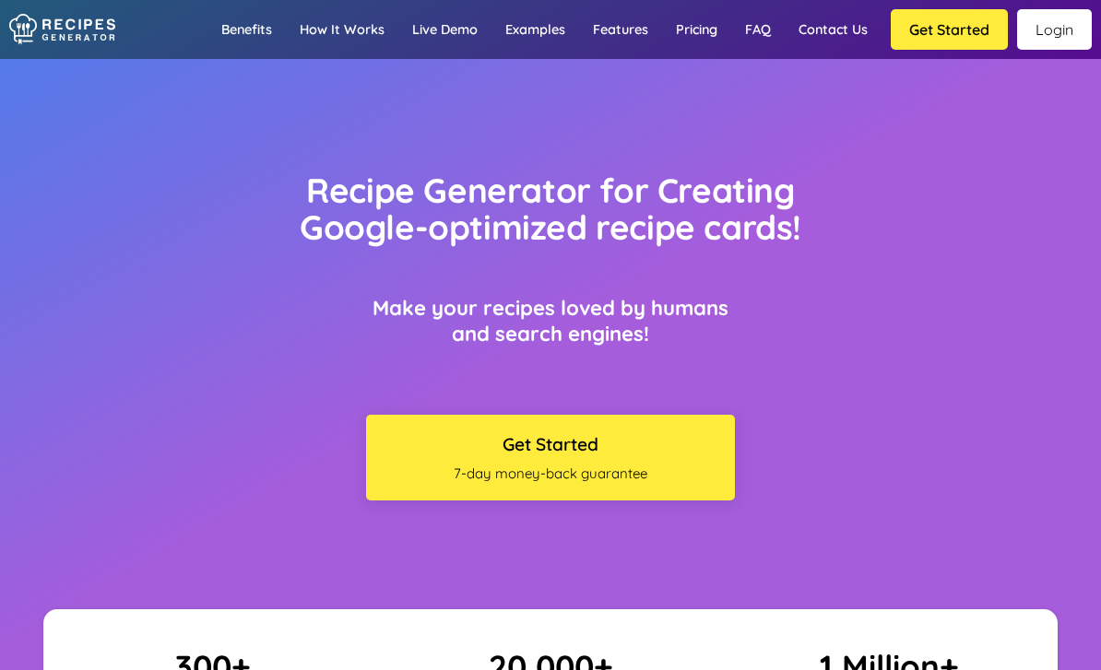
scroll to position [99, 0]
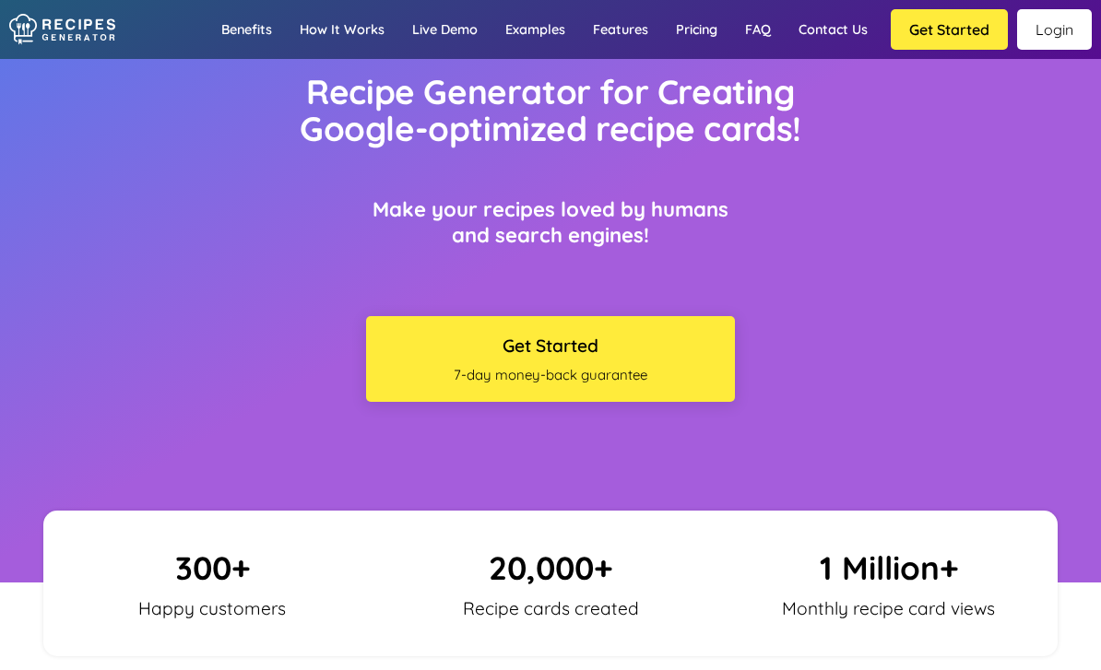
click at [694, 37] on link "Pricing" at bounding box center [696, 29] width 69 height 53
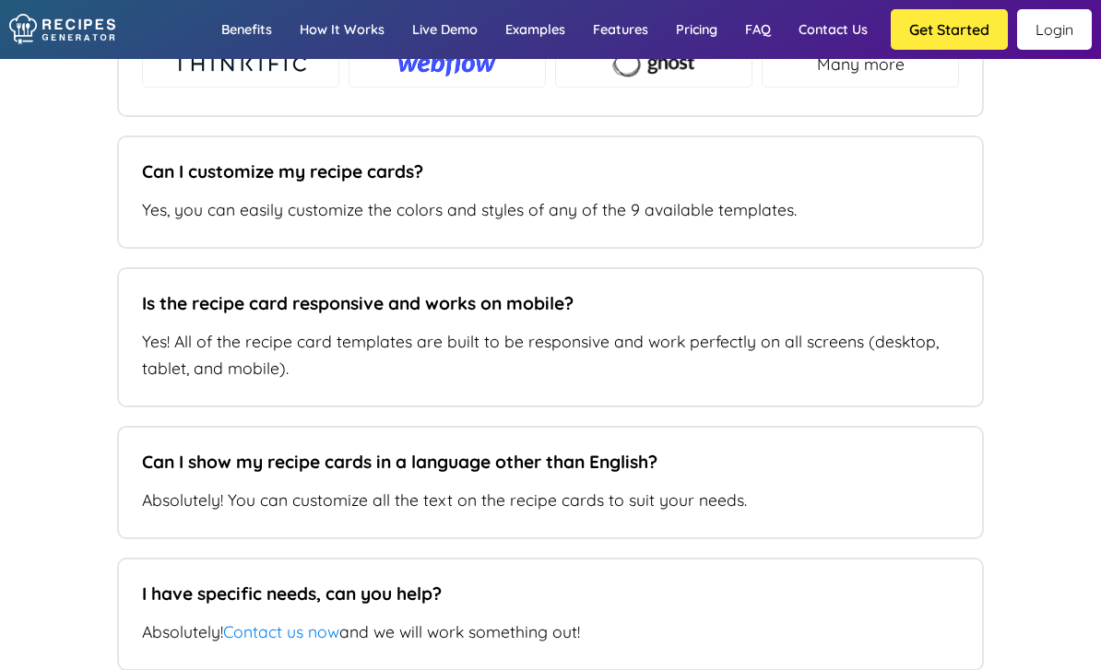
scroll to position [11957, 0]
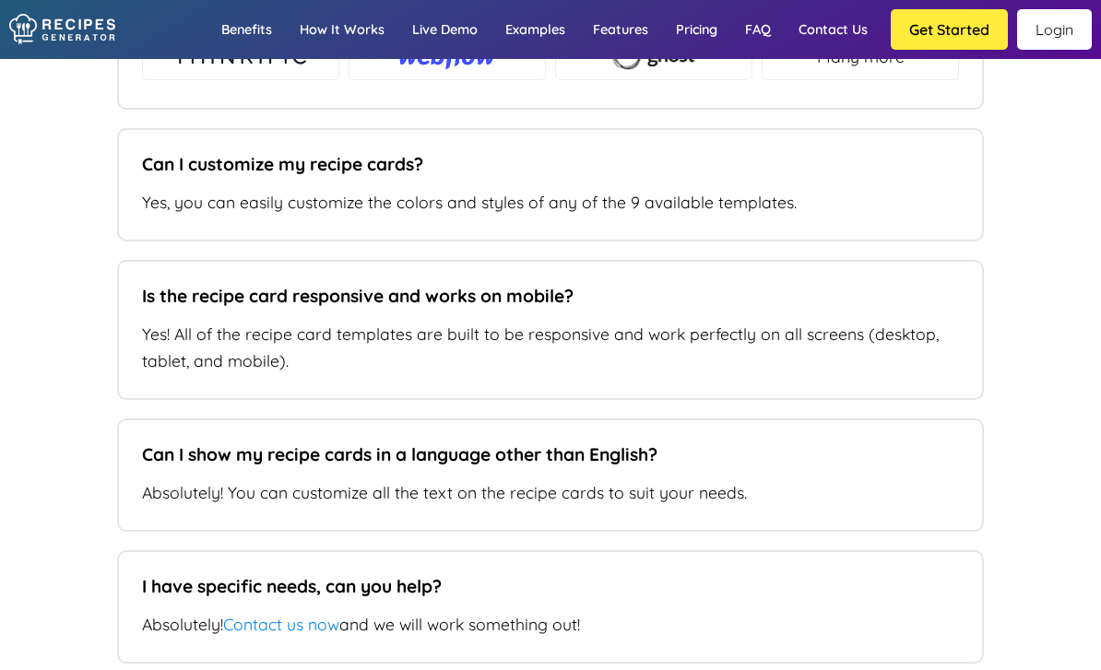
click at [1038, 35] on link "Login" at bounding box center [1054, 29] width 75 height 41
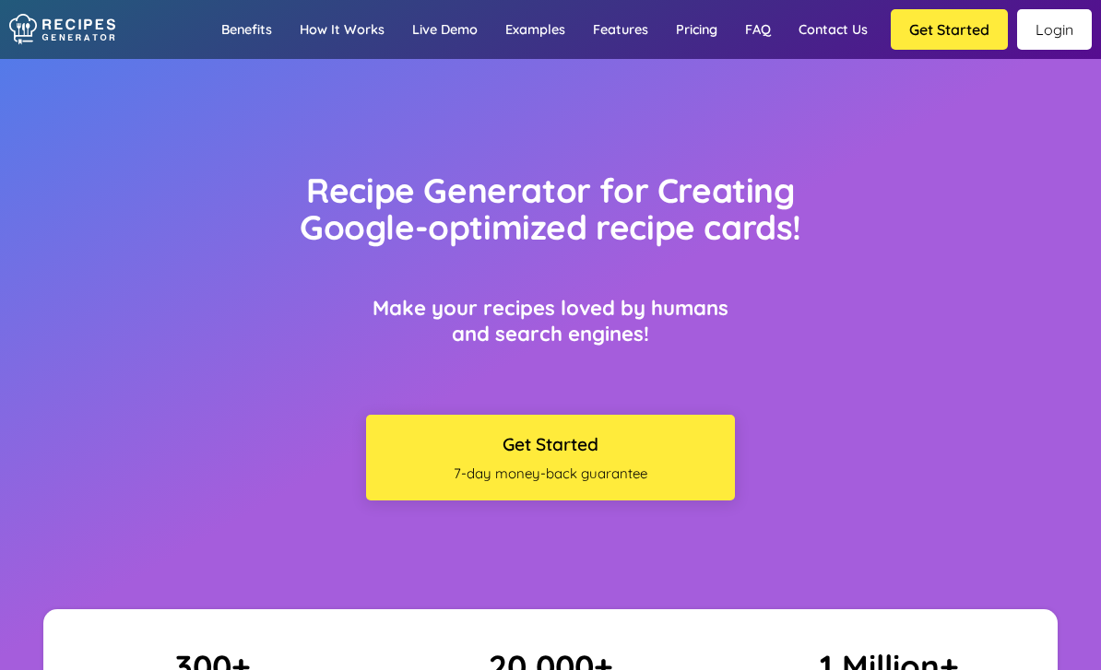
scroll to position [99, 0]
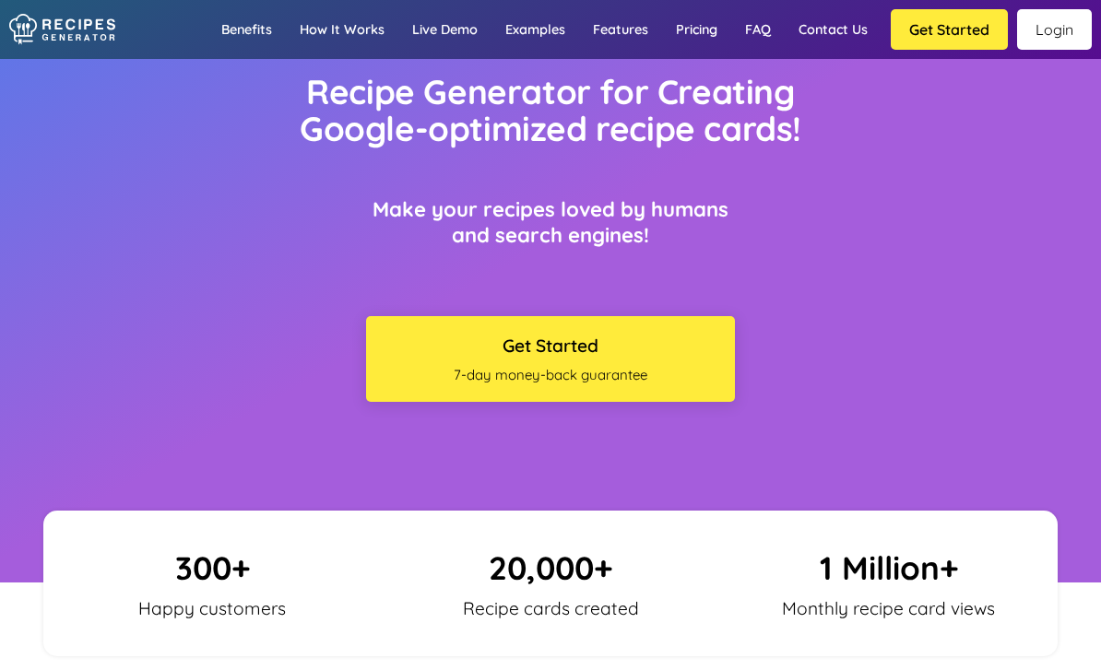
click at [939, 32] on button "Get Started" at bounding box center [948, 29] width 117 height 41
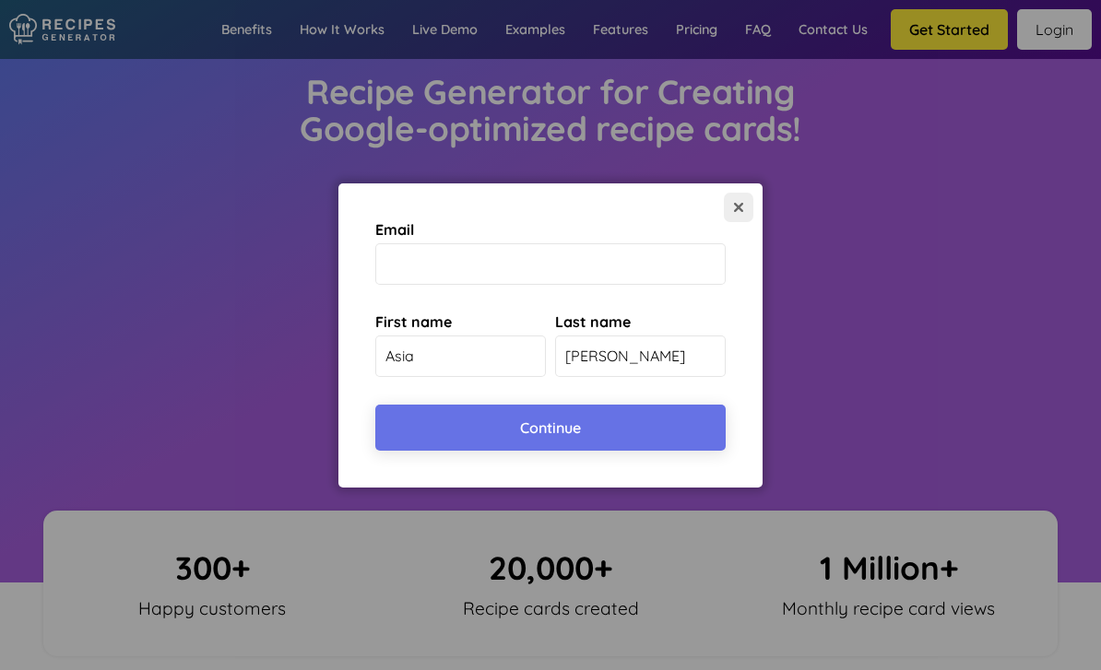
click at [730, 207] on button at bounding box center [738, 207] width 29 height 29
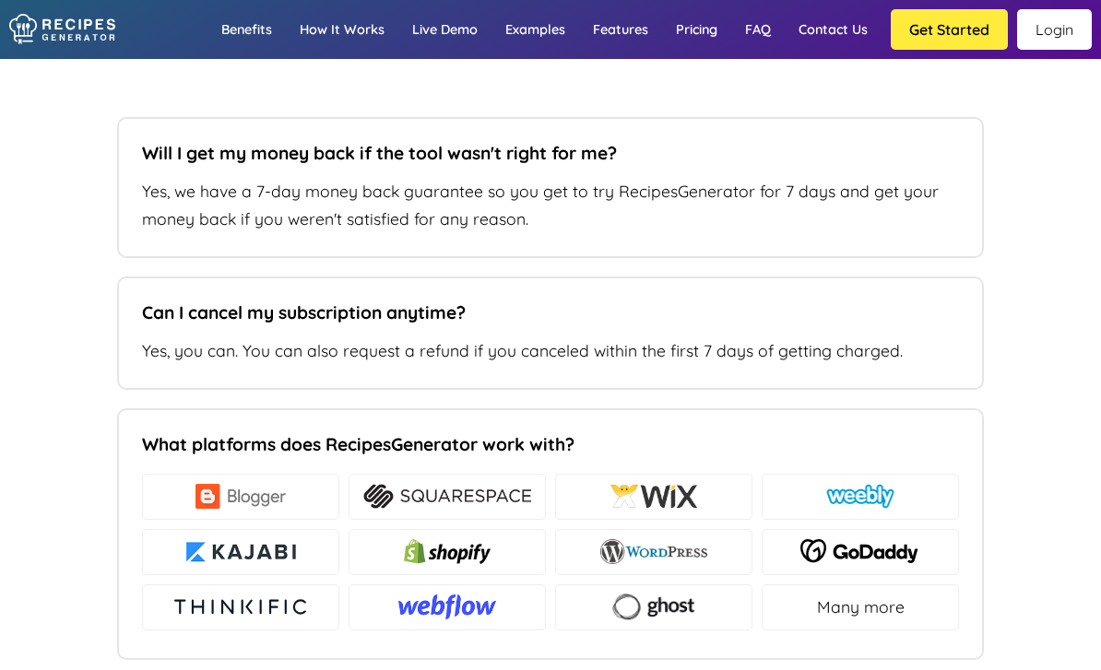
scroll to position [11404, 0]
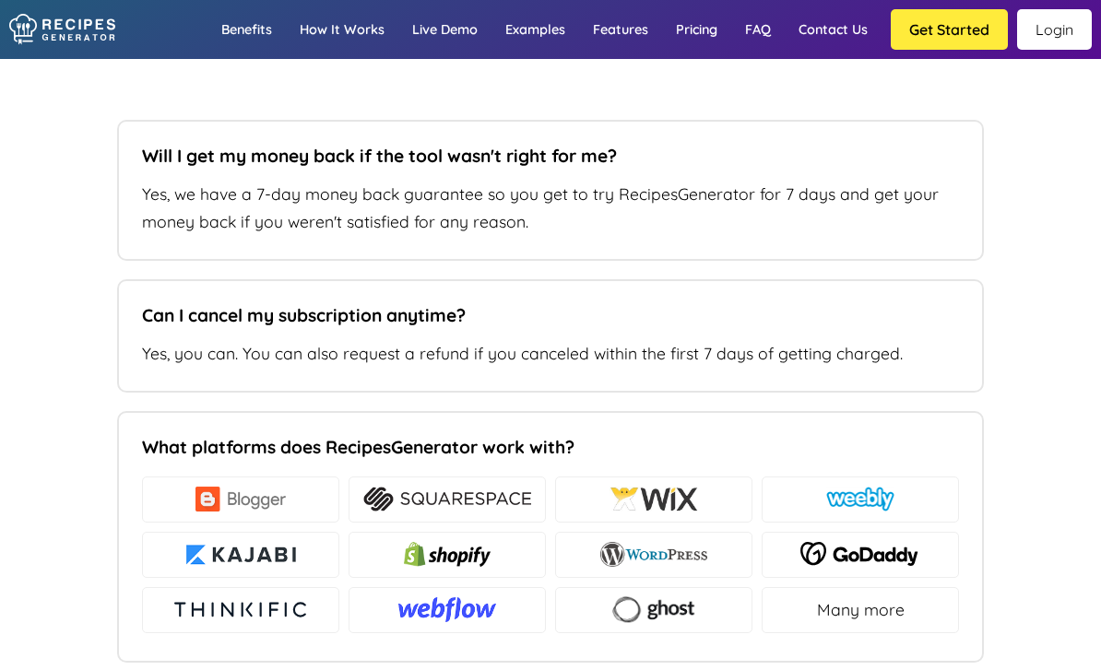
click at [773, 322] on h5 "Can I cancel my subscription anytime?" at bounding box center [546, 315] width 808 height 22
click at [781, 326] on h5 "Can I cancel my subscription anytime?" at bounding box center [546, 315] width 808 height 22
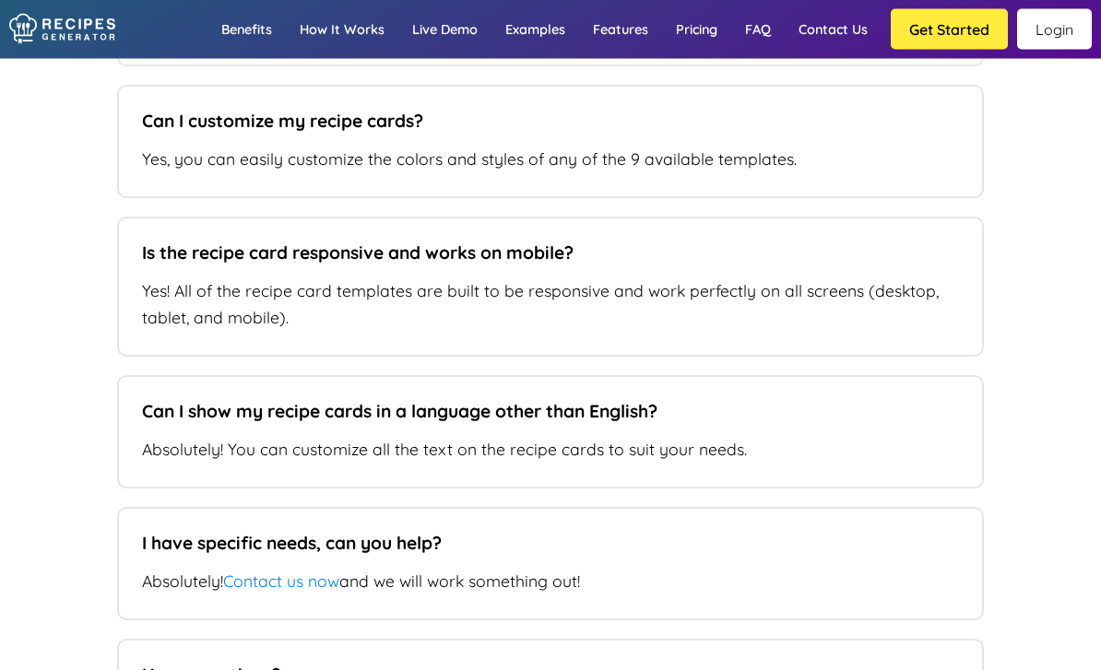
scroll to position [12185, 0]
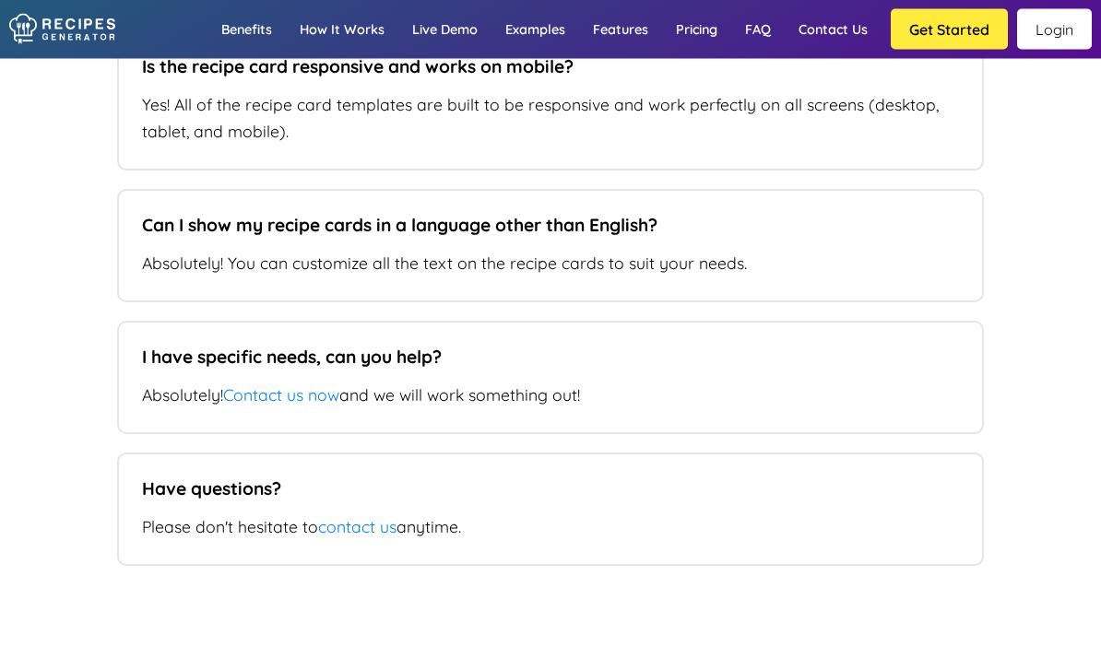
click at [315, 406] on link "Contact us now" at bounding box center [281, 395] width 116 height 20
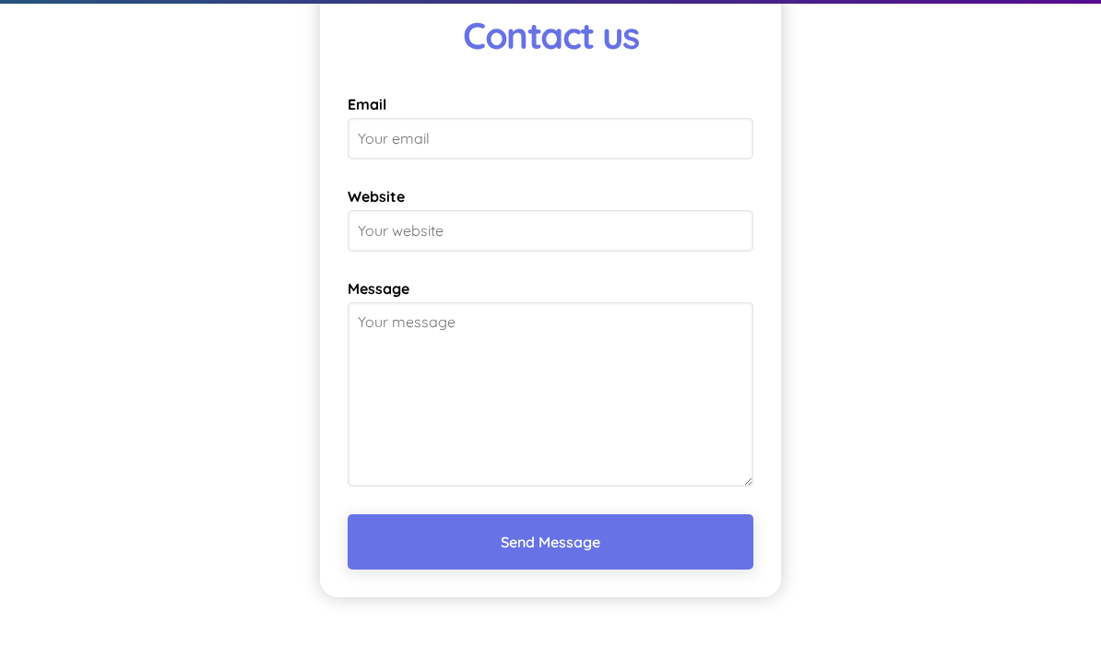
scroll to position [12947, 0]
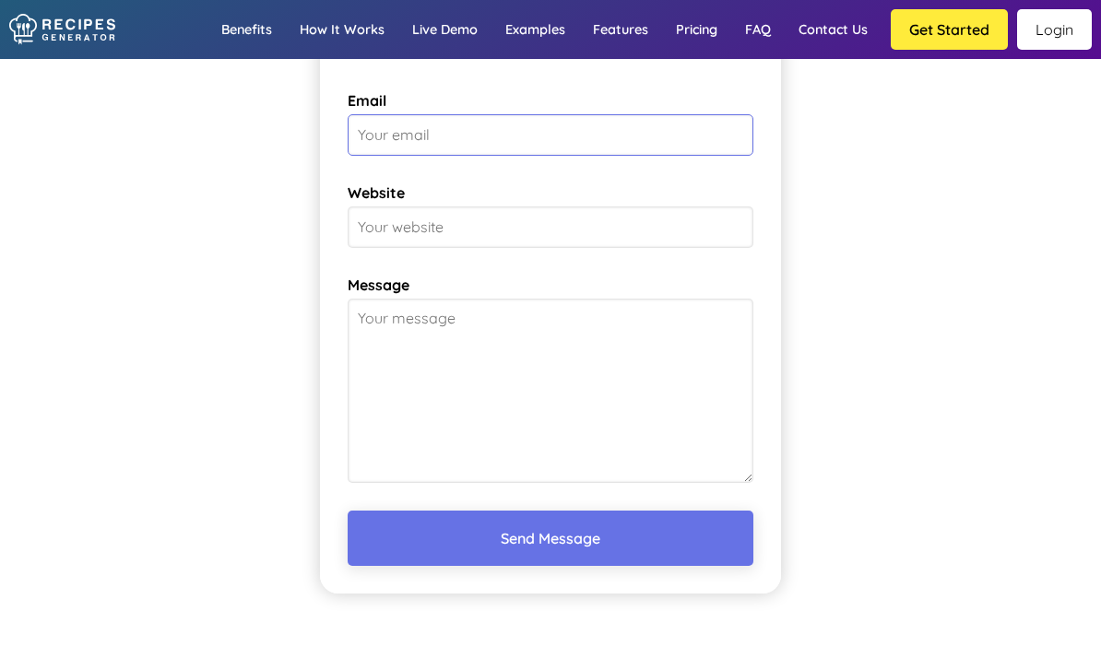
click at [626, 140] on input "Email" at bounding box center [551, 134] width 406 height 41
type input "asiabhoward@gmail.con"
click at [452, 342] on textarea "Message" at bounding box center [551, 391] width 406 height 184
type textarea "H"
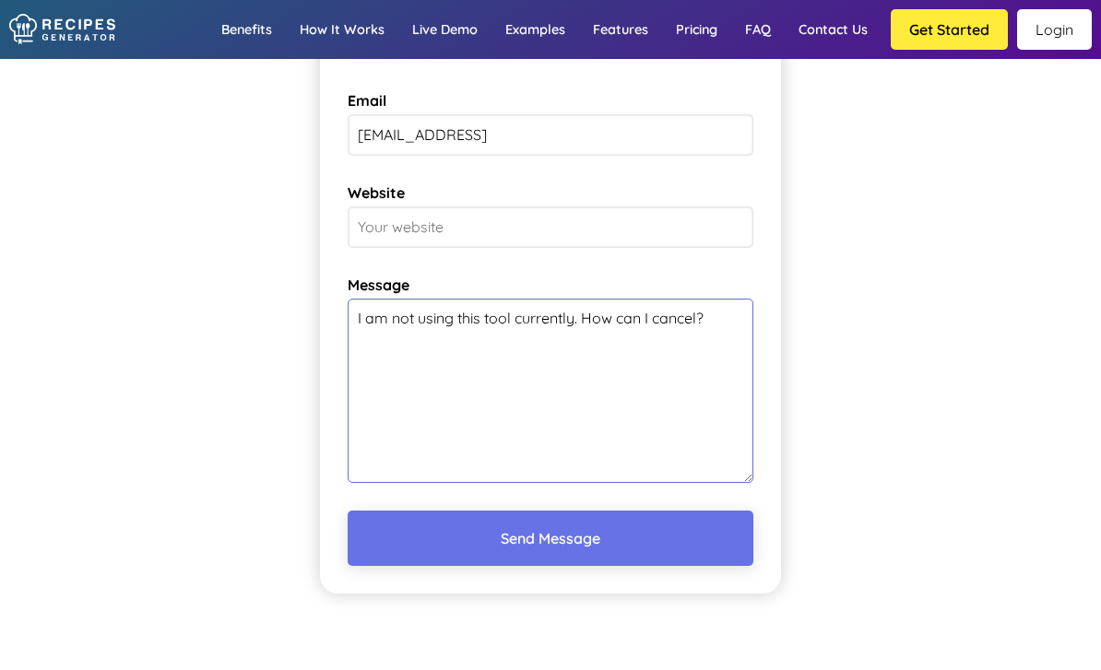
scroll to position [12991, 0]
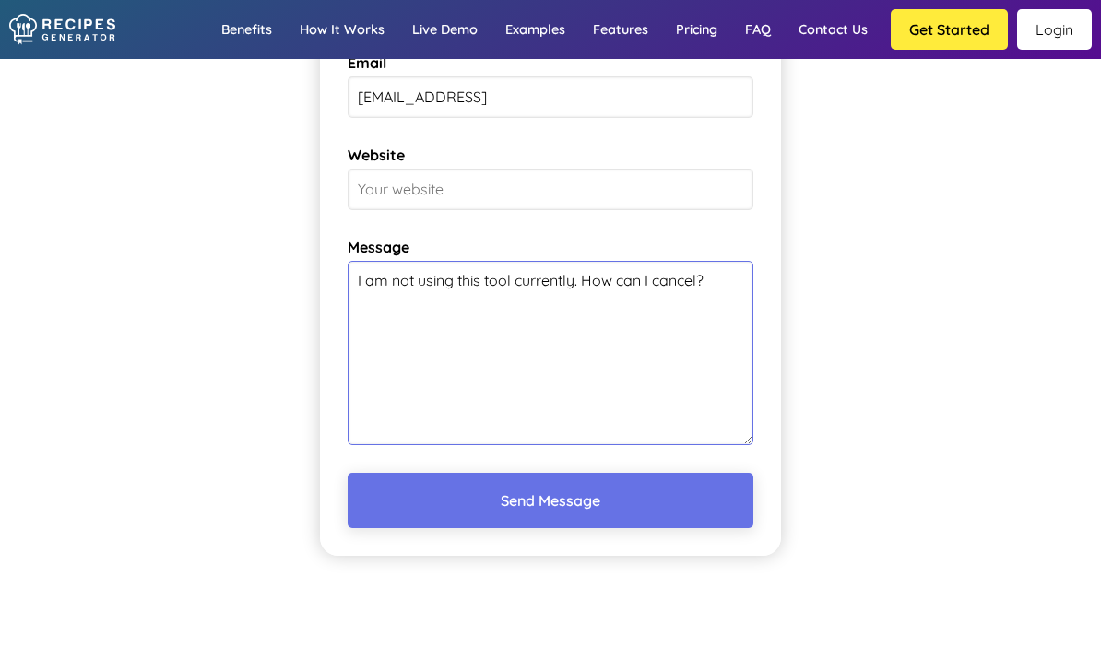
click at [556, 273] on textarea "I am not using this tool currently. How can I cancel?" at bounding box center [551, 353] width 406 height 184
type textarea "I am not using this tool currently. How can I cancel?"
click at [531, 501] on button "Send Message" at bounding box center [551, 500] width 406 height 55
type input "N/A"
click at [516, 489] on button "Send Message" at bounding box center [551, 500] width 406 height 55
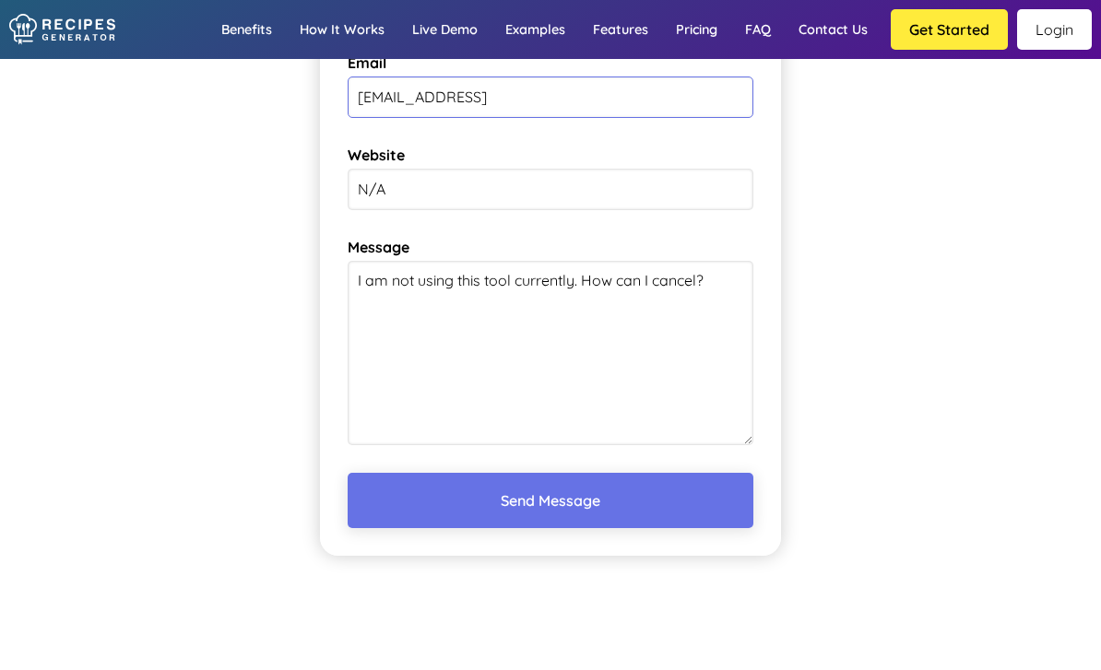
click at [644, 93] on input "asiabhoward@gmail.con" at bounding box center [551, 97] width 406 height 41
type input "asiabhoward@gmail.com"
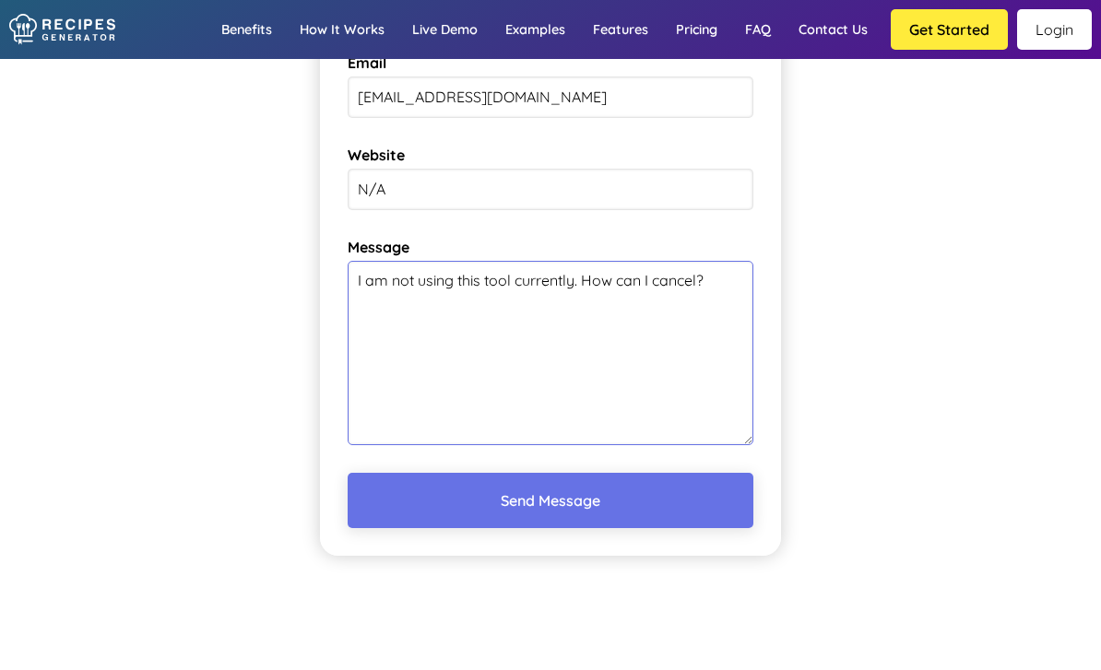
click at [545, 277] on textarea "I am not using this tool currently. How can I cancel?" at bounding box center [551, 353] width 406 height 184
type textarea "I am not using this tool currently. How can I cancel?"
click at [540, 501] on button "Send Message" at bounding box center [551, 500] width 406 height 55
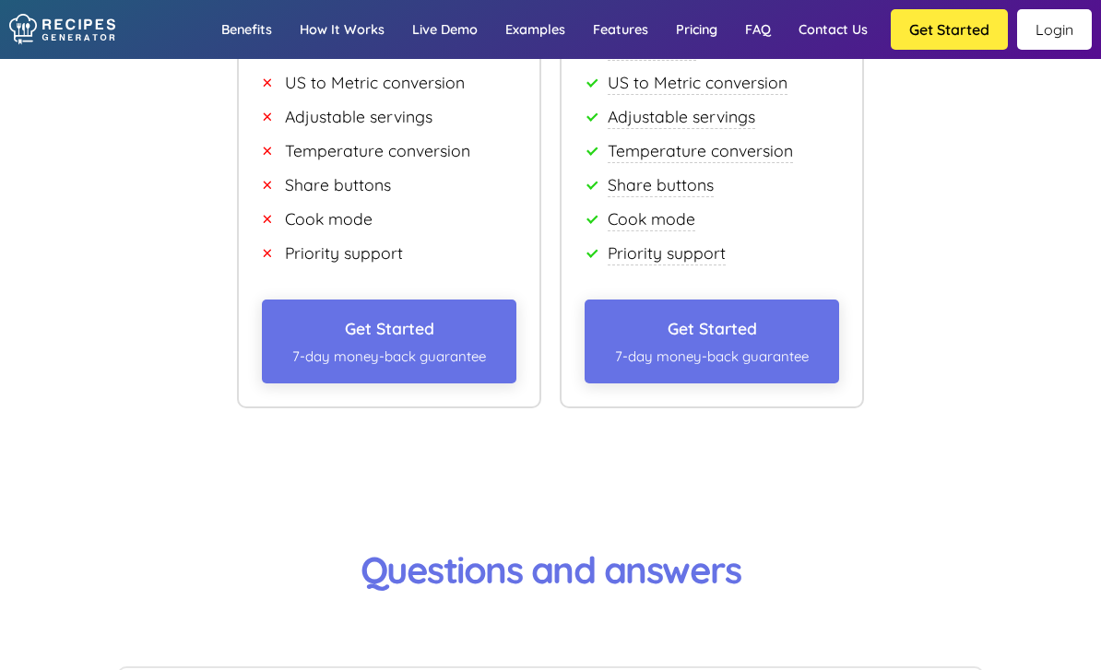
scroll to position [10855, 0]
